Goal: Task Accomplishment & Management: Use online tool/utility

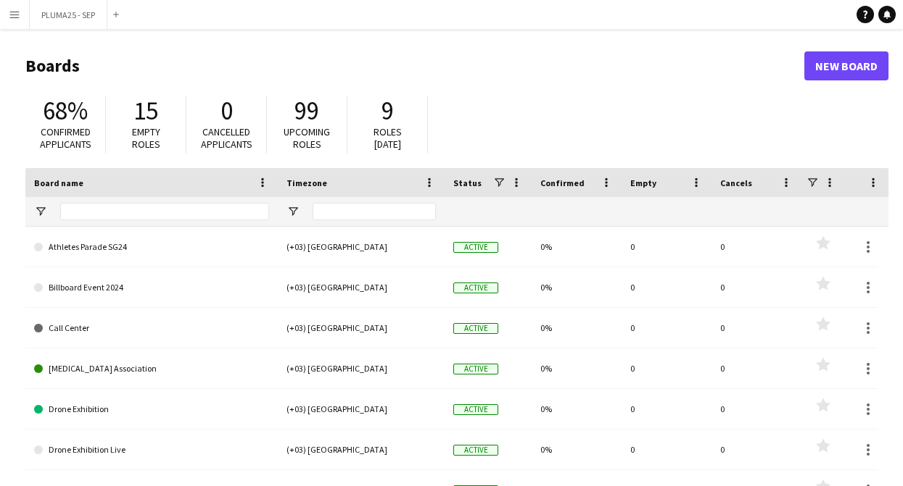
click at [16, 13] on app-icon "Menu" at bounding box center [15, 15] width 12 height 12
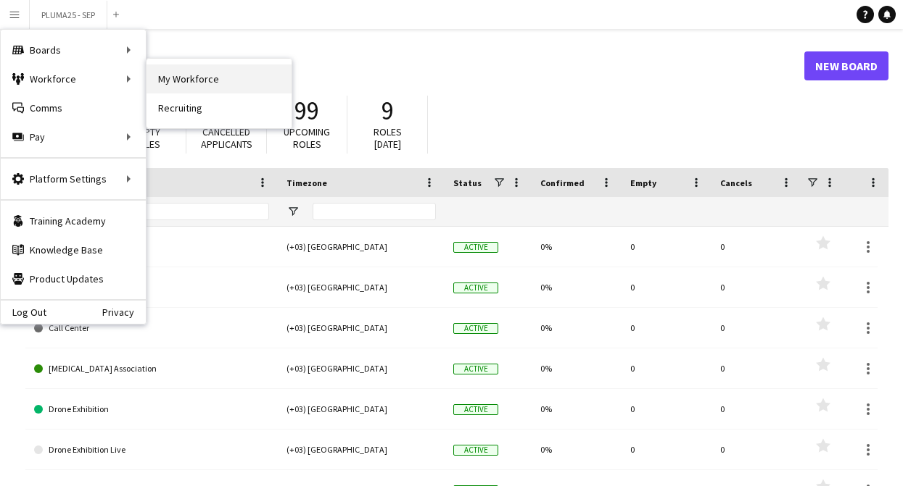
click at [191, 79] on link "My Workforce" at bounding box center [218, 79] width 145 height 29
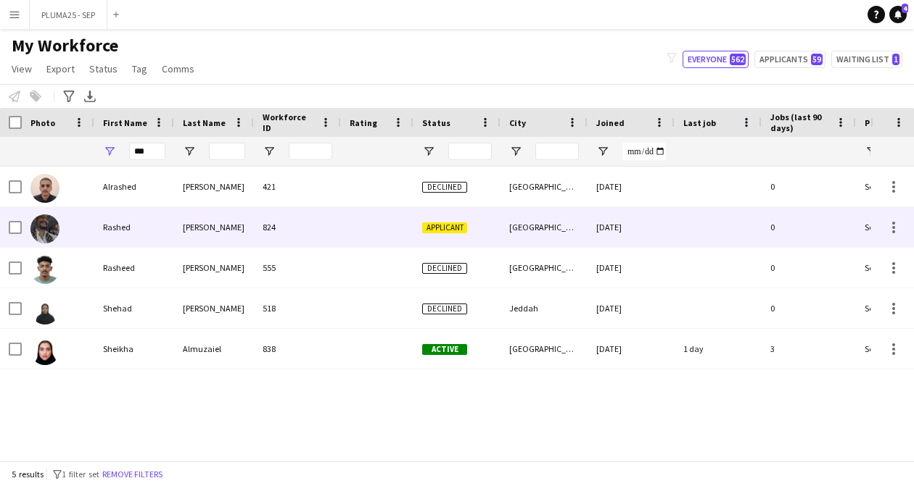
click at [140, 230] on div "Rashed" at bounding box center [134, 227] width 80 height 40
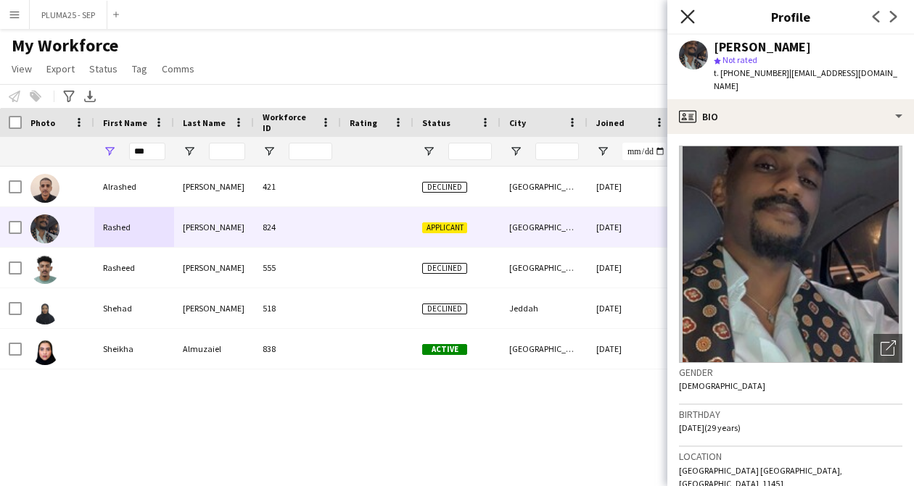
click at [693, 18] on icon "Close pop-in" at bounding box center [687, 16] width 14 height 14
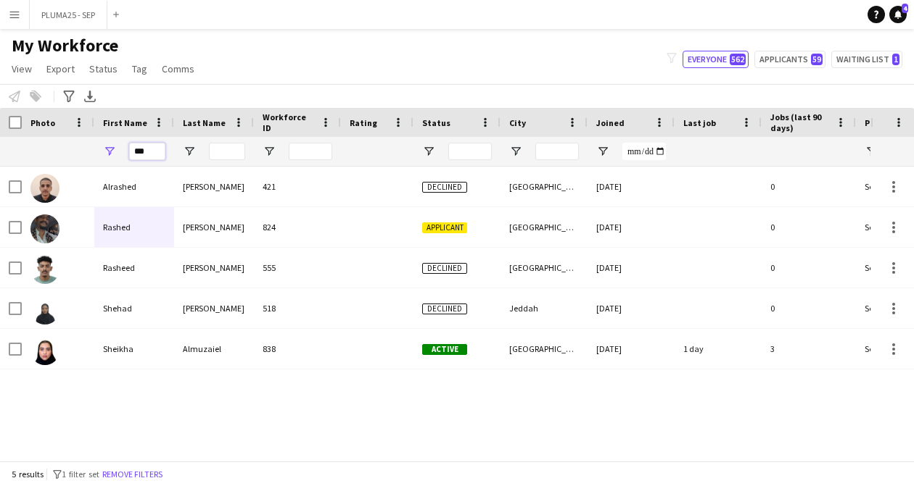
click at [142, 152] on input "***" at bounding box center [147, 151] width 36 height 17
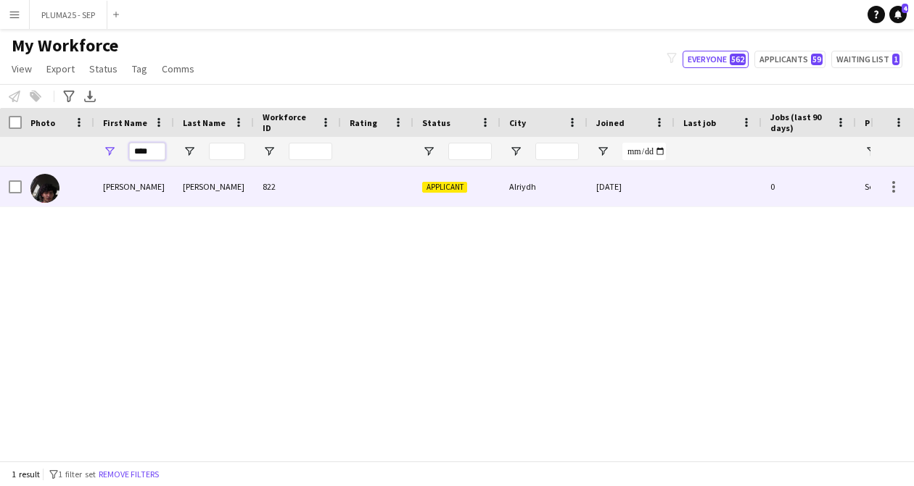
type input "****"
click at [224, 190] on div "[PERSON_NAME]" at bounding box center [214, 187] width 80 height 40
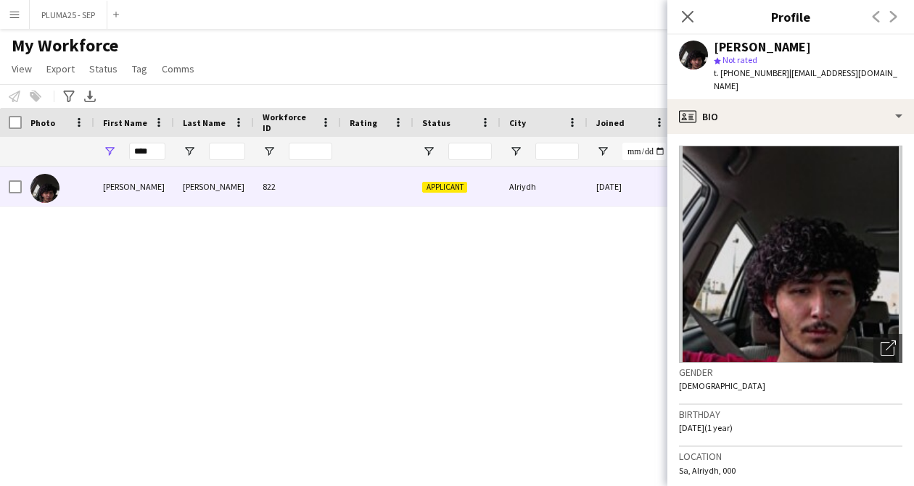
scroll to position [560, 0]
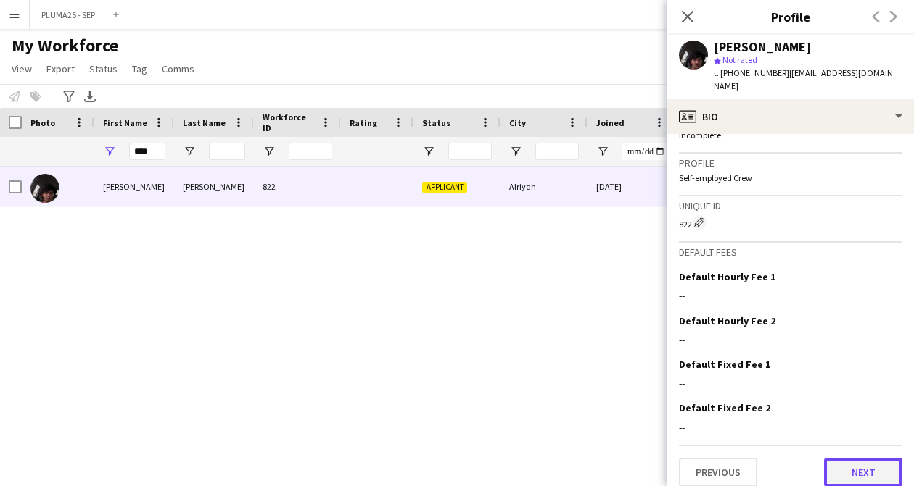
click at [846, 458] on button "Next" at bounding box center [863, 472] width 78 height 29
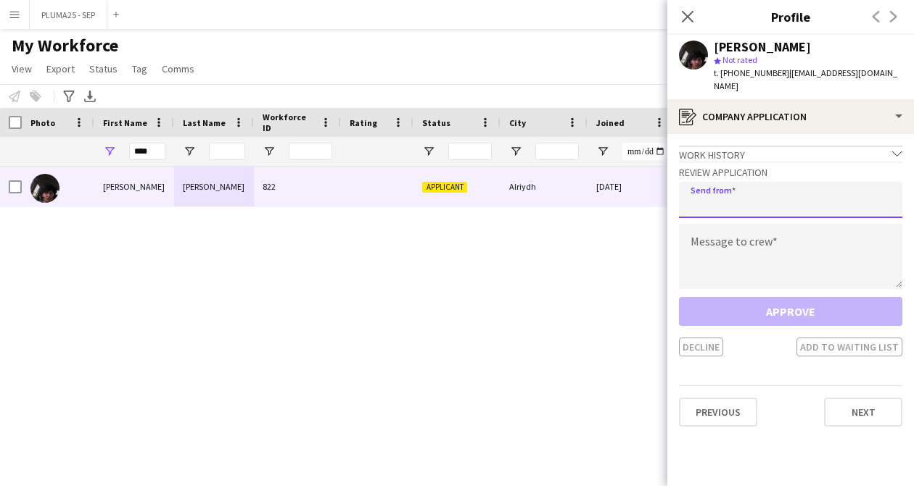
click at [727, 190] on input "email" at bounding box center [790, 200] width 223 height 36
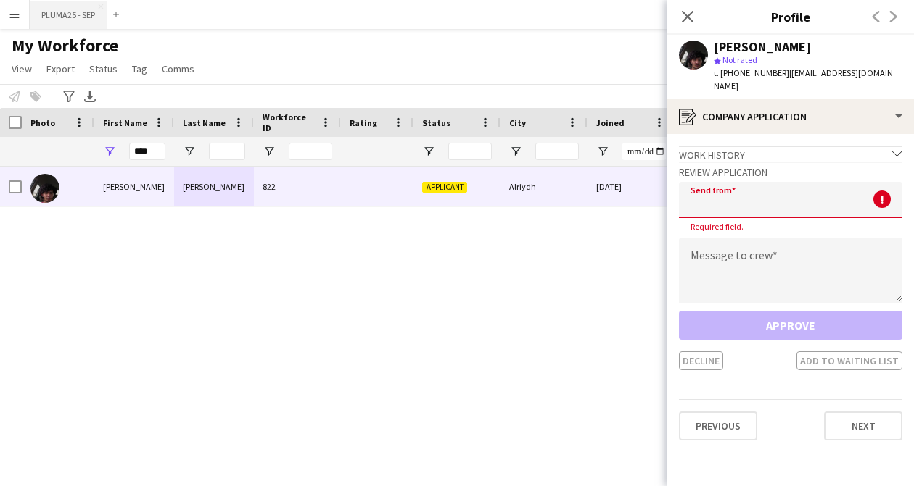
click at [54, 17] on button "PLUMA25 - SEP Close" at bounding box center [69, 15] width 78 height 28
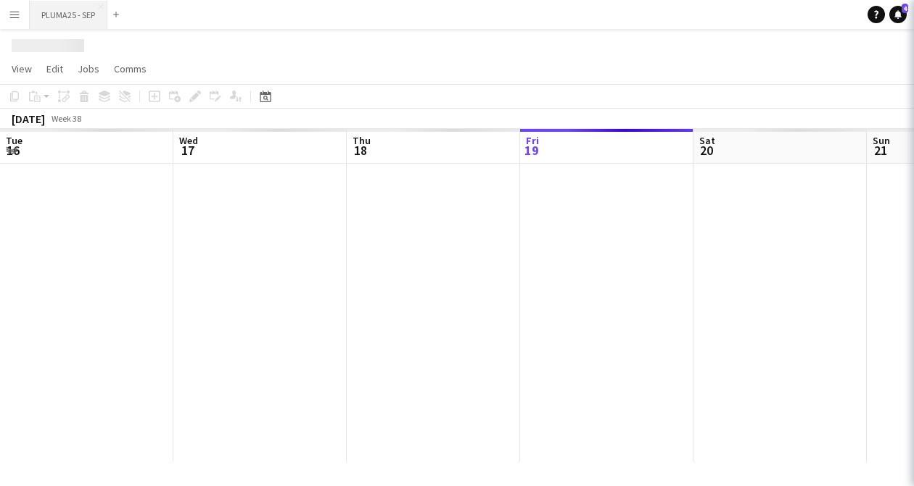
scroll to position [0, 347]
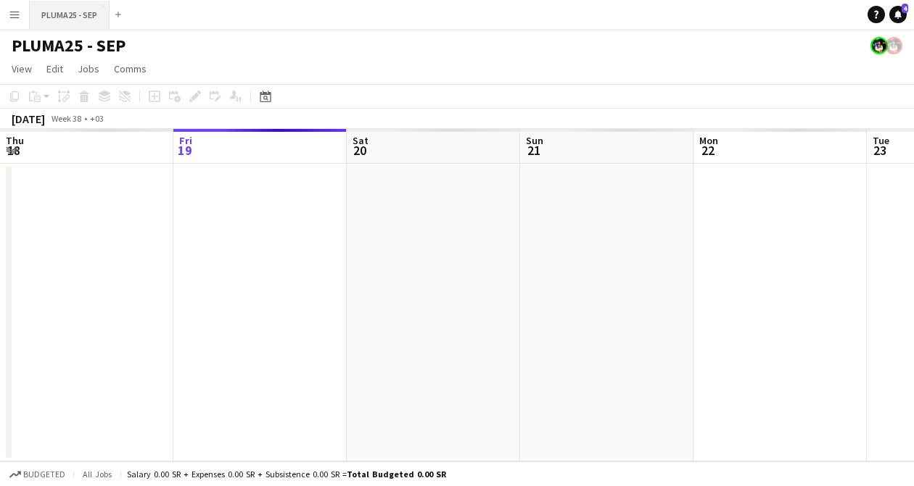
click at [54, 17] on button "PLUMA25 - SEP Close" at bounding box center [70, 15] width 80 height 28
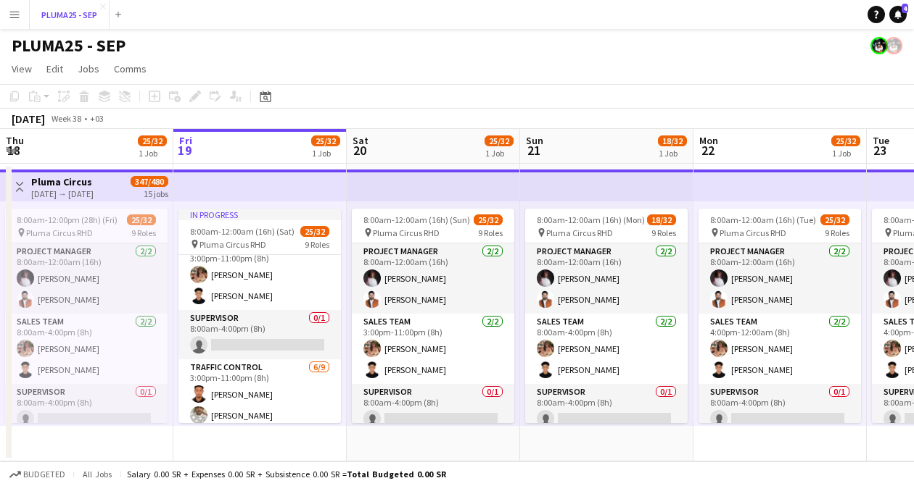
scroll to position [0, 0]
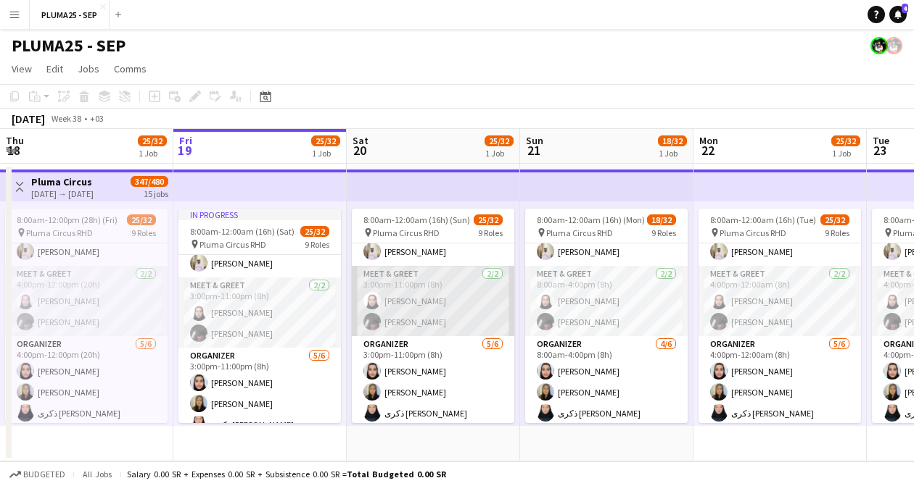
click at [446, 288] on app-card-role "Meet & Greet [DATE] 3:00pm-11:00pm (8h) [PERSON_NAME]" at bounding box center [433, 301] width 162 height 70
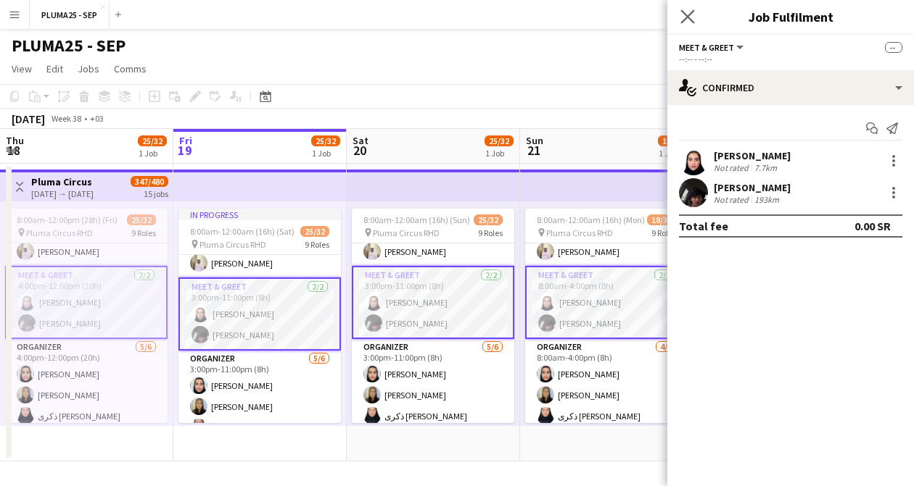
click at [690, 9] on icon "Close pop-in" at bounding box center [687, 16] width 14 height 14
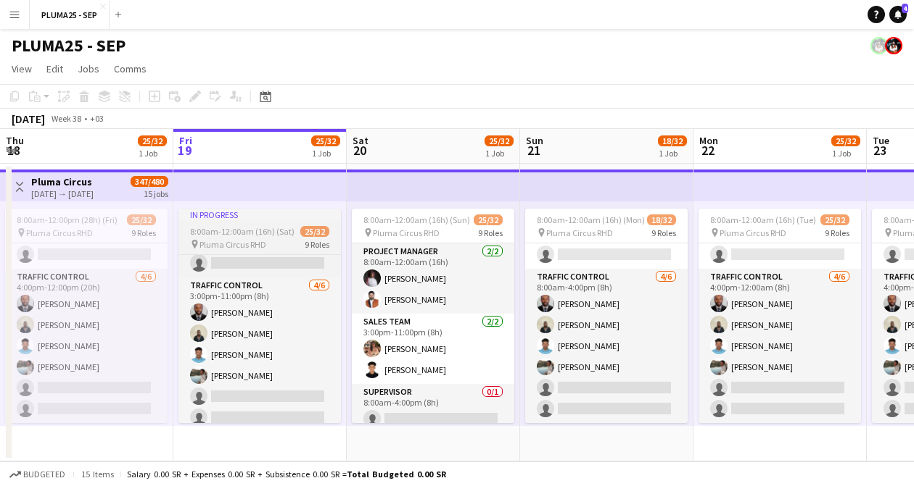
scroll to position [697, 0]
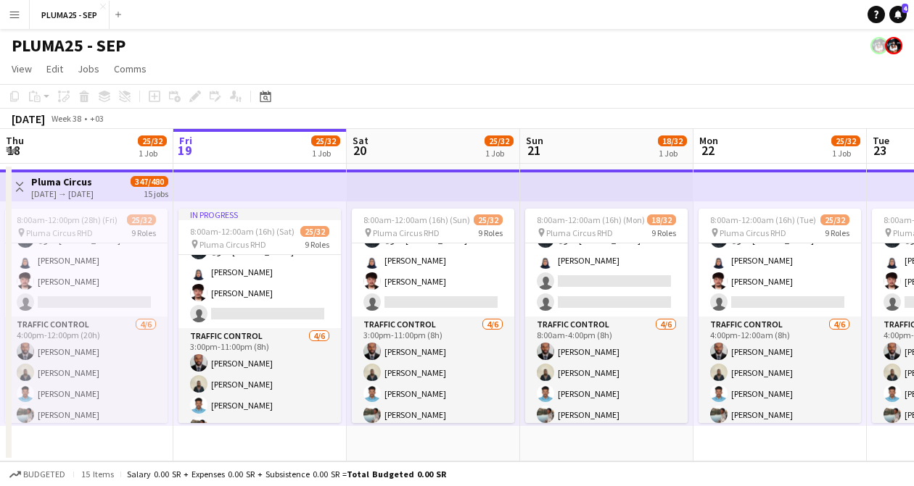
click at [510, 0] on app-navbar "Menu Boards Boards Boards All jobs Status Workforce Workforce My Workforce Recr…" at bounding box center [457, 14] width 914 height 29
click at [484, 15] on app-navbar "Menu Boards Boards Boards All jobs Status Workforce Workforce My Workforce Recr…" at bounding box center [457, 14] width 914 height 29
click at [487, 10] on app-navbar "Menu Boards Boards Boards All jobs Status Workforce Workforce My Workforce Recr…" at bounding box center [457, 14] width 914 height 29
click at [485, 38] on div "PLUMA25 - SEP" at bounding box center [457, 43] width 914 height 28
